Goal: Information Seeking & Learning: Learn about a topic

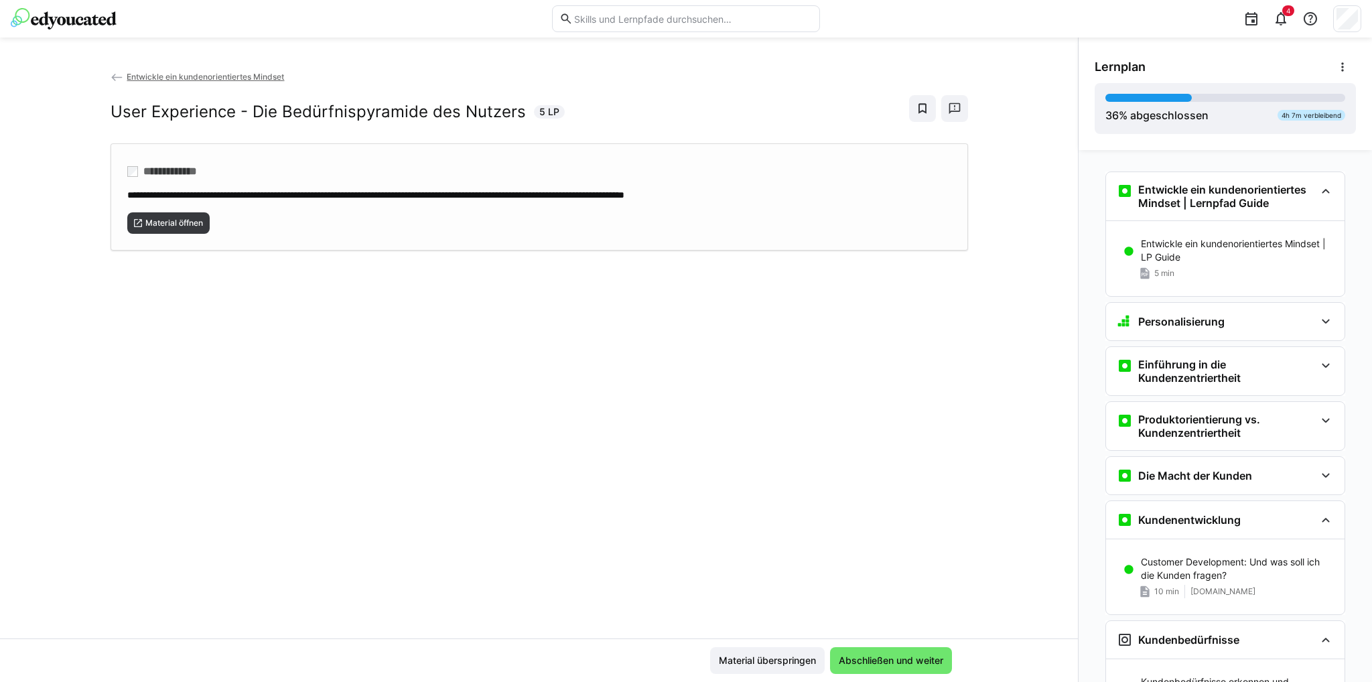
scroll to position [387, 0]
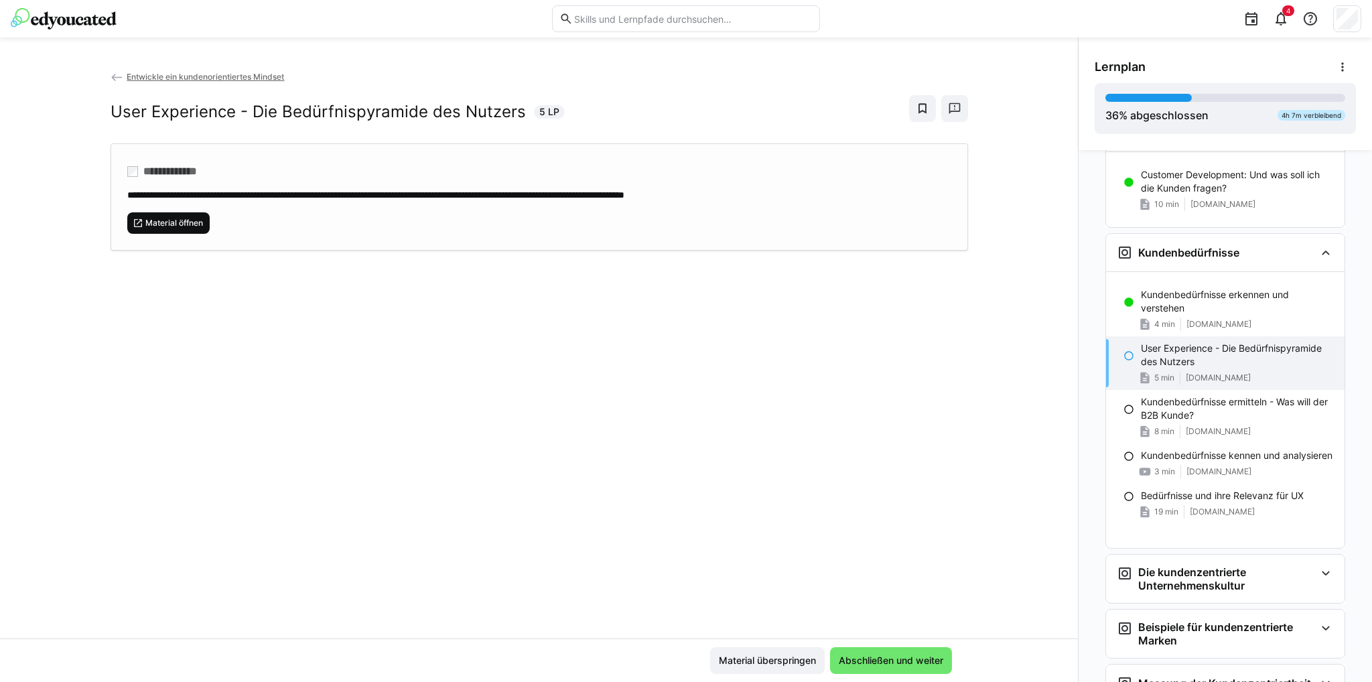
click at [188, 219] on span "Material öffnen" at bounding box center [174, 223] width 60 height 11
click at [874, 661] on span "Abschließen und weiter" at bounding box center [891, 660] width 109 height 13
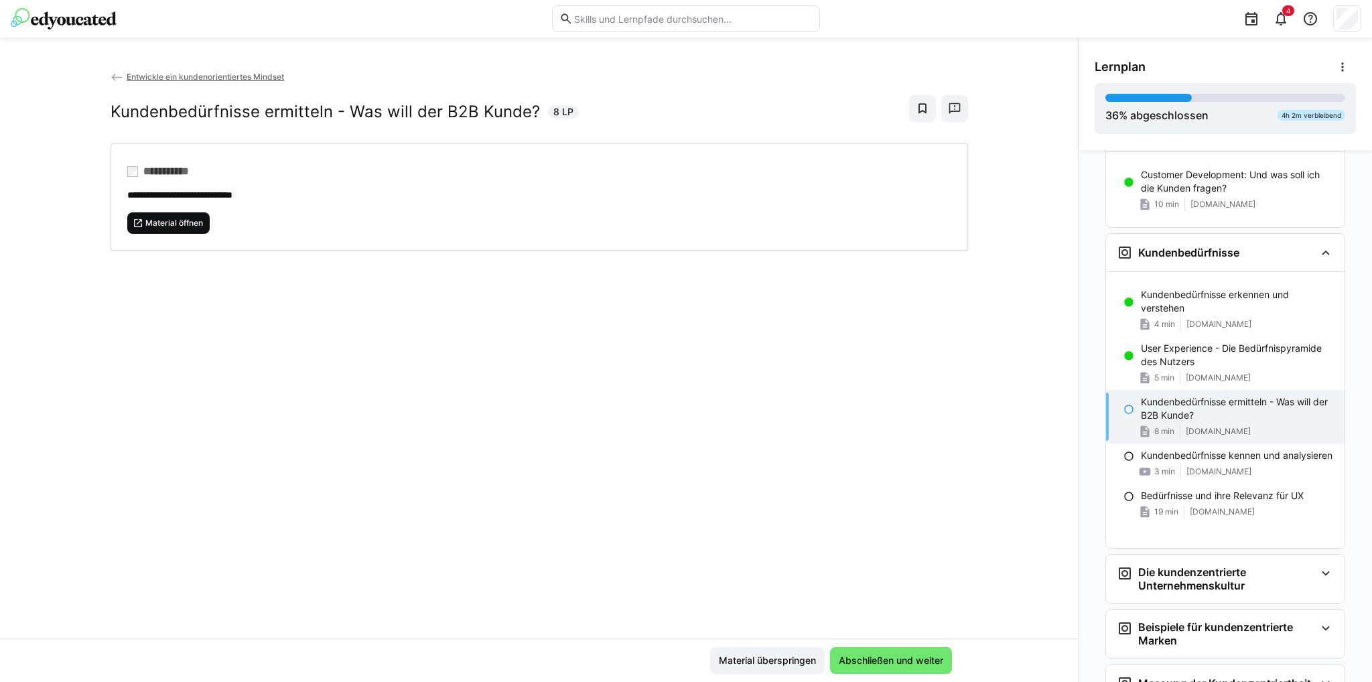
click at [190, 219] on span "Material öffnen" at bounding box center [174, 223] width 60 height 11
click at [846, 655] on span "Abschließen und weiter" at bounding box center [891, 660] width 109 height 13
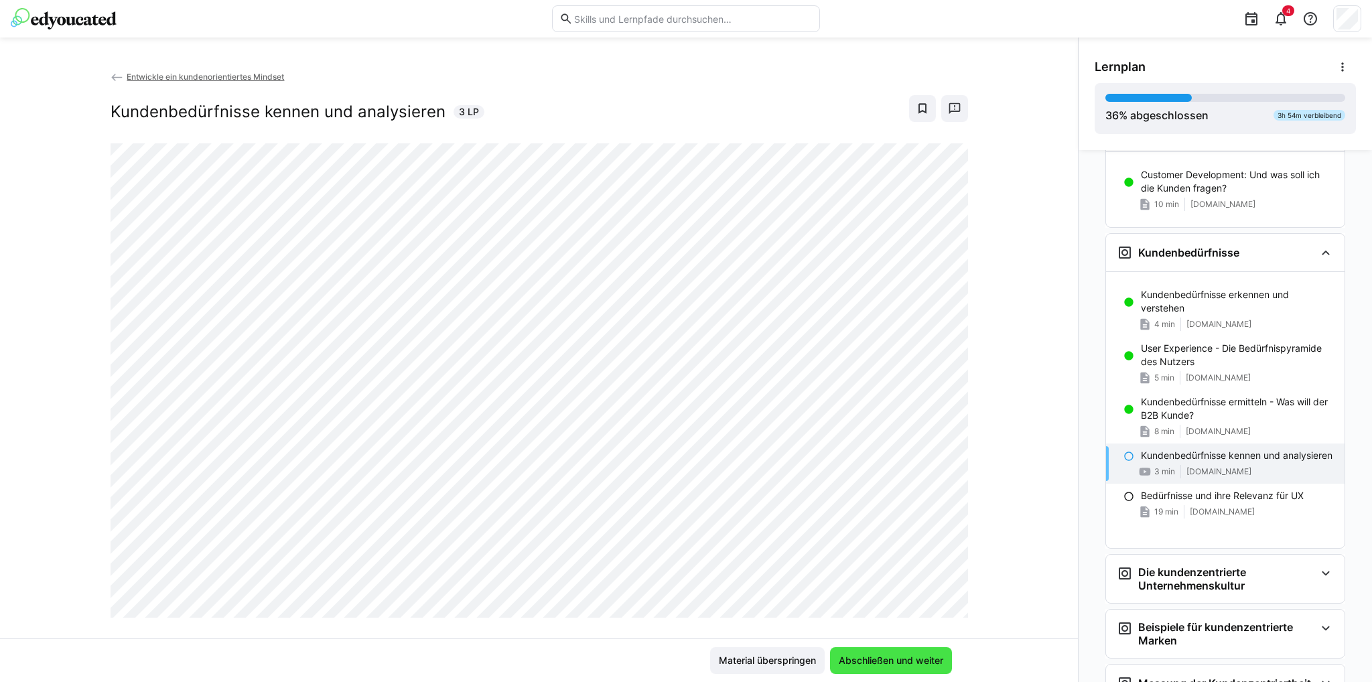
click at [882, 660] on span "Abschließen und weiter" at bounding box center [891, 660] width 109 height 13
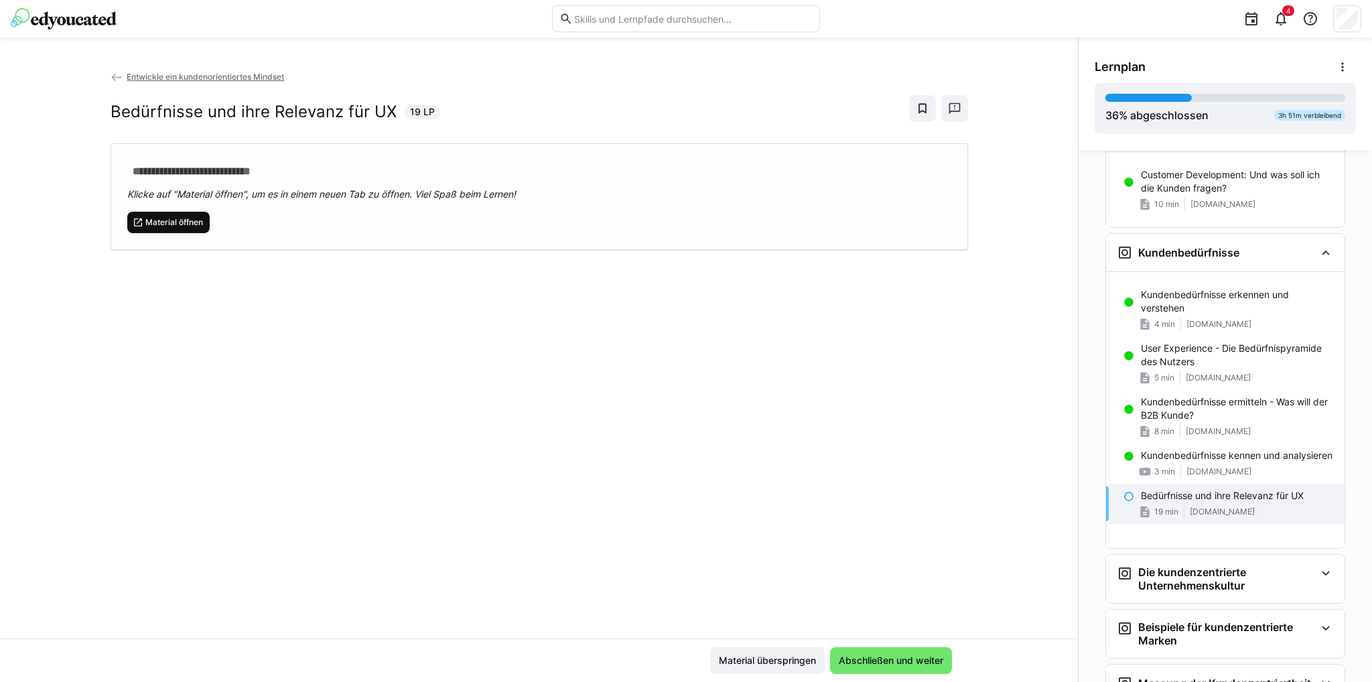
click at [172, 220] on span "Material öffnen" at bounding box center [174, 222] width 60 height 11
click at [188, 221] on span "Material öffnen" at bounding box center [174, 222] width 60 height 11
click at [899, 659] on span "Abschließen und weiter" at bounding box center [891, 660] width 109 height 13
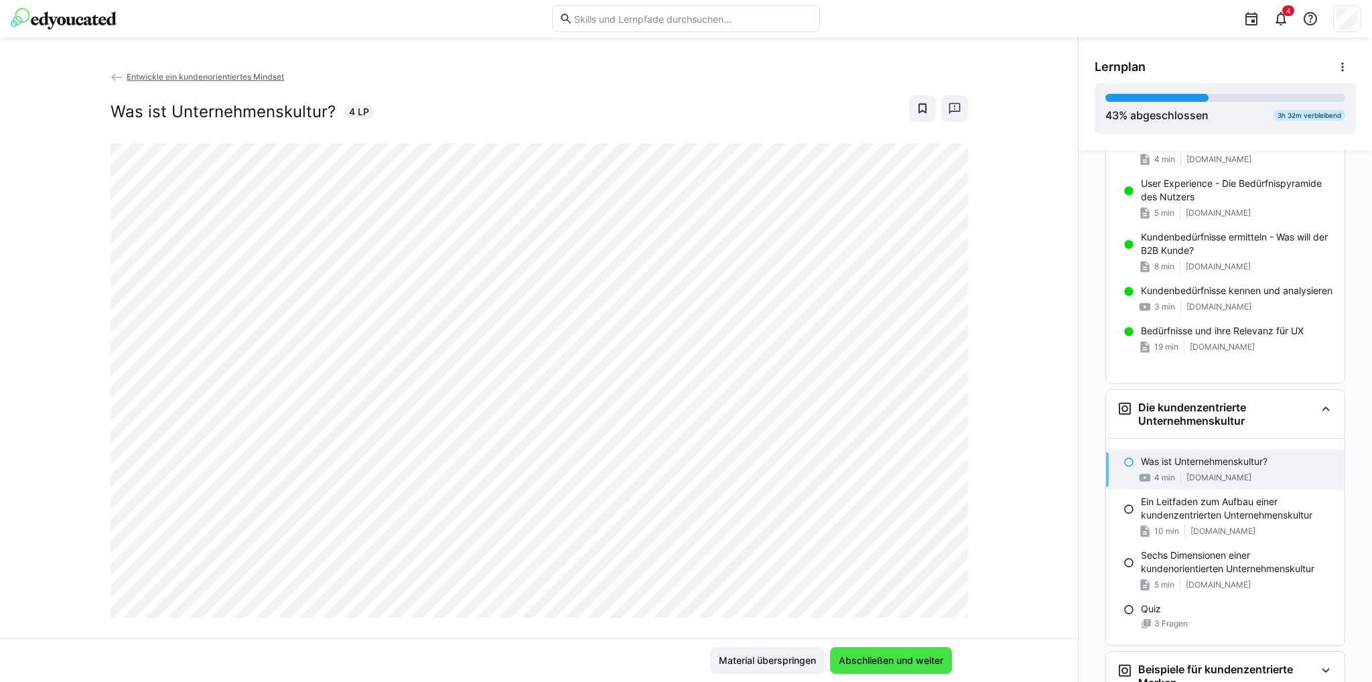
scroll to position [665, 0]
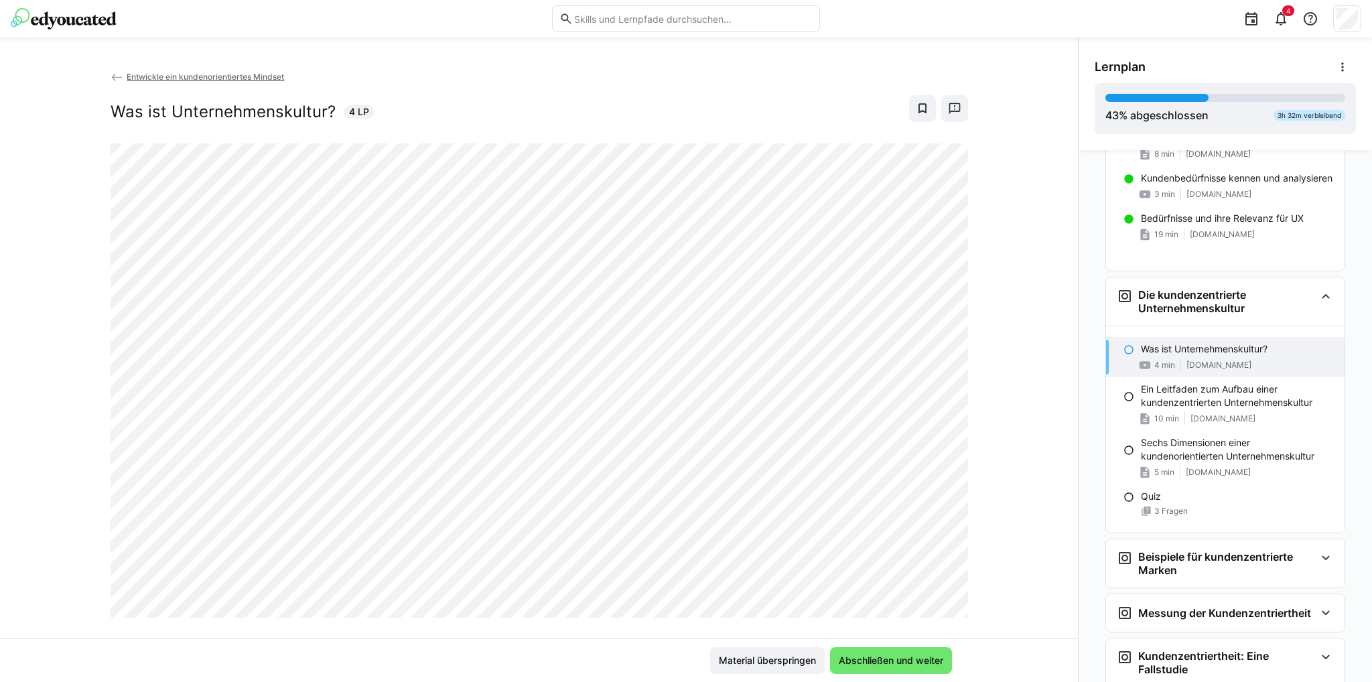
click at [1048, 573] on div "Entwickle ein kundenorientiertes Mindset Was ist Unternehmenskultur? 4 LP" at bounding box center [539, 354] width 1078 height 569
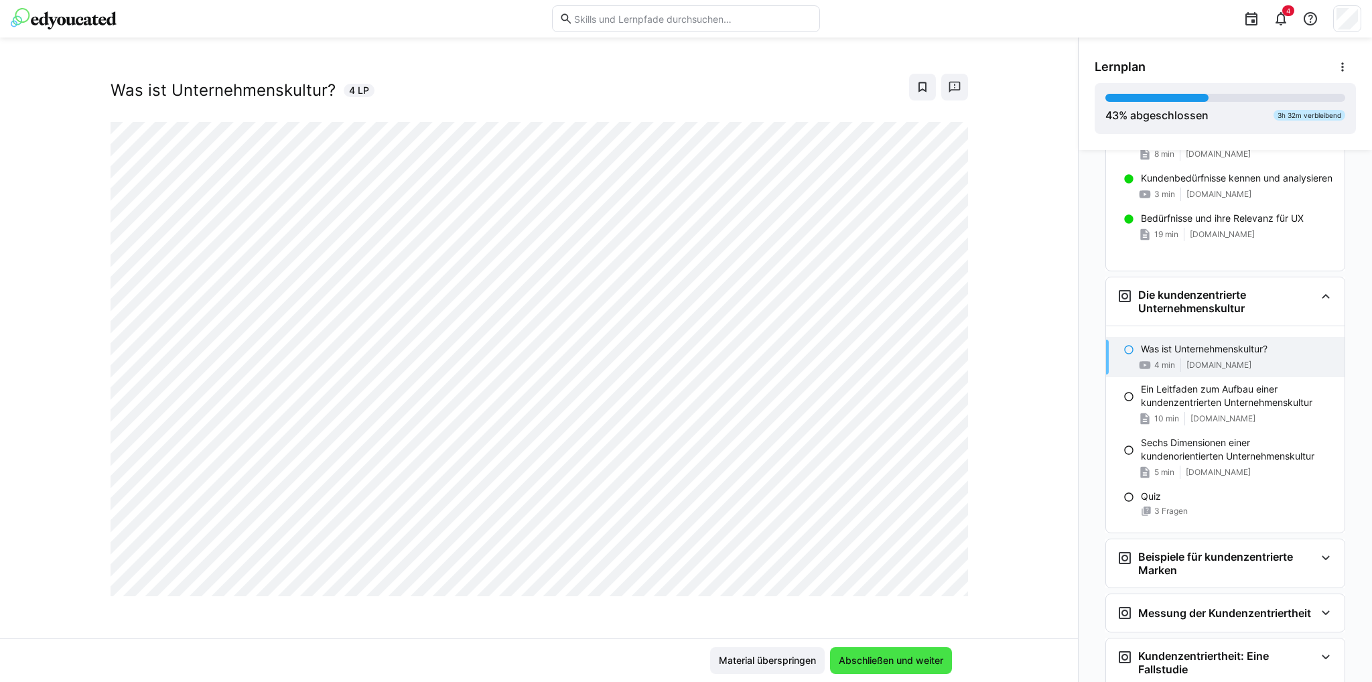
click at [846, 660] on span "Abschließen und weiter" at bounding box center [891, 660] width 109 height 13
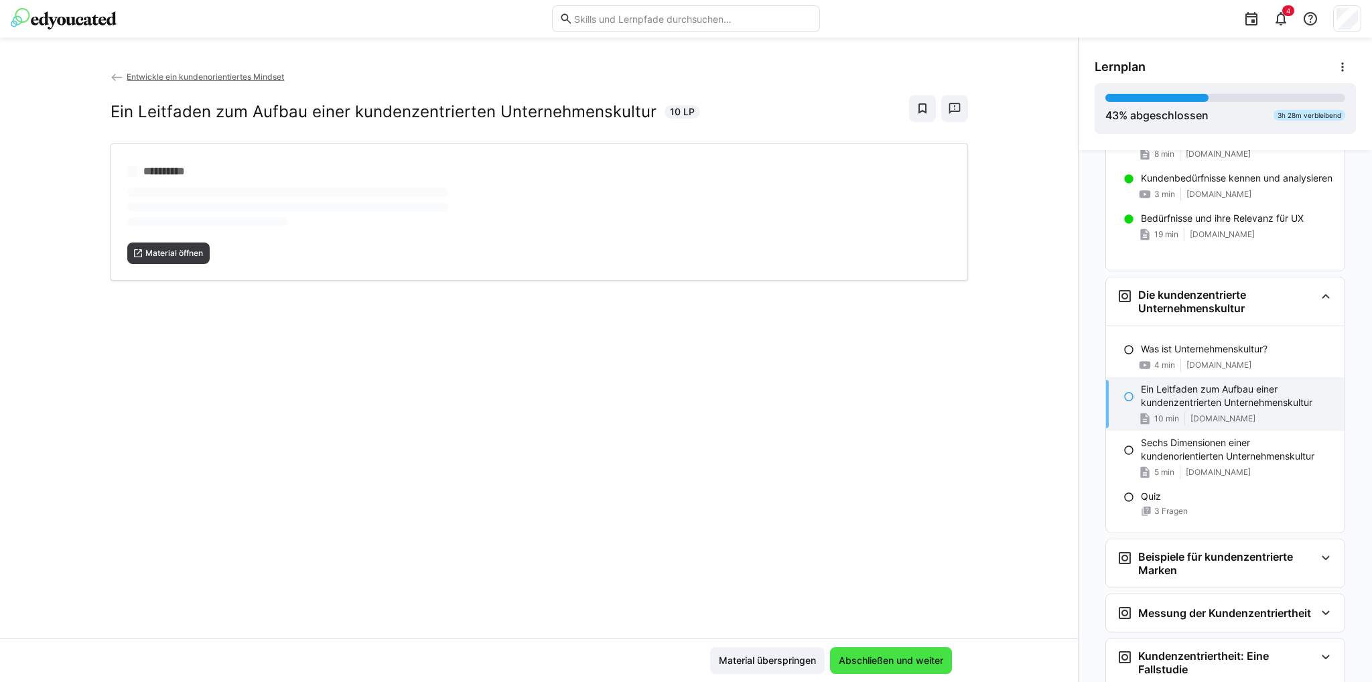
scroll to position [0, 0]
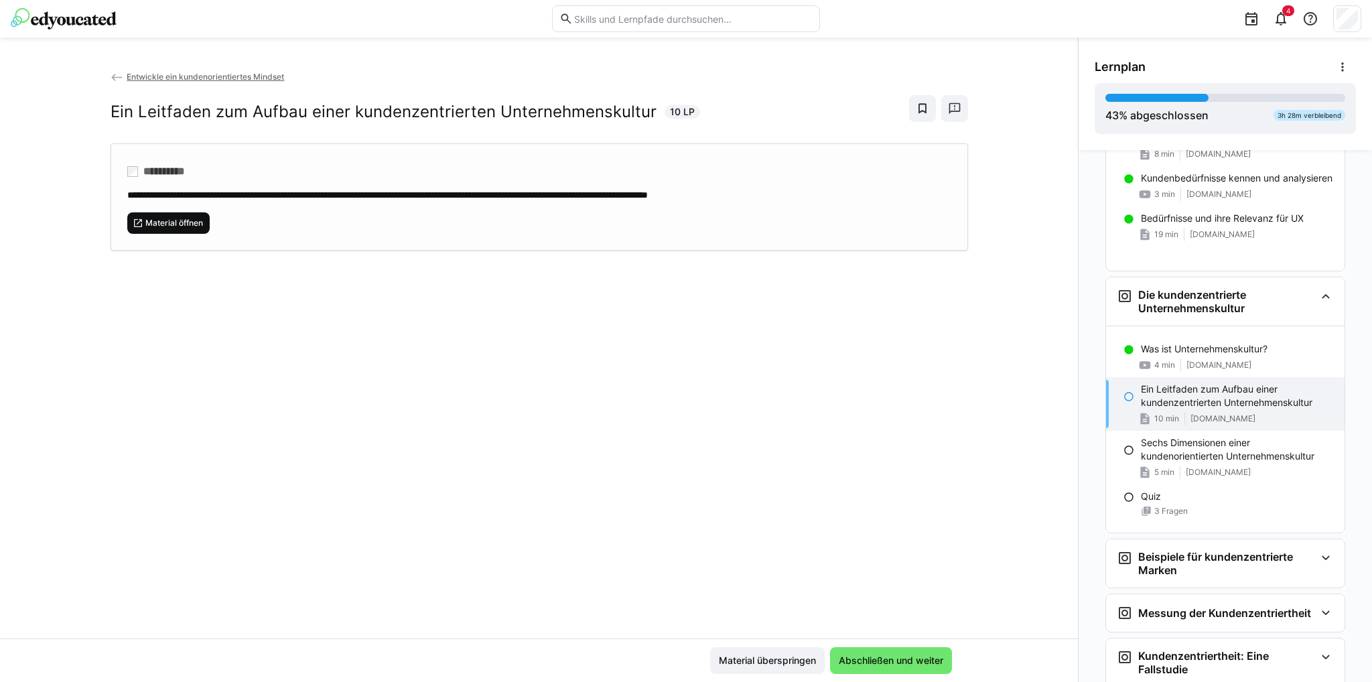
click at [189, 220] on span "Material öffnen" at bounding box center [174, 223] width 60 height 11
